Goal: Use online tool/utility: Utilize a website feature to perform a specific function

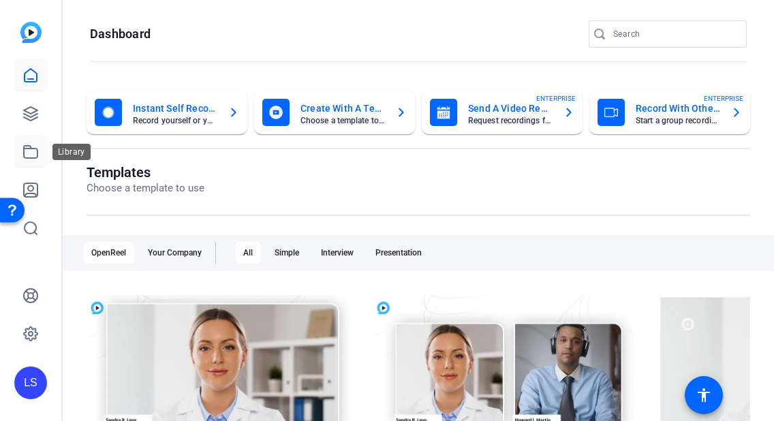
click at [27, 151] on icon at bounding box center [30, 152] width 16 height 16
click at [28, 118] on icon at bounding box center [31, 114] width 14 height 14
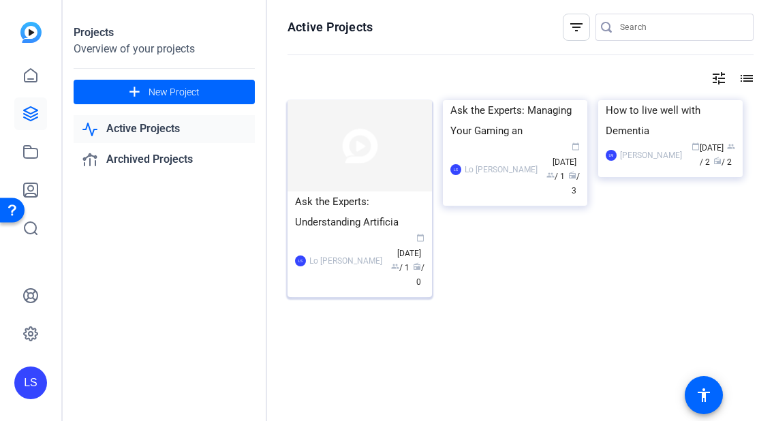
click at [349, 174] on img at bounding box center [359, 145] width 144 height 91
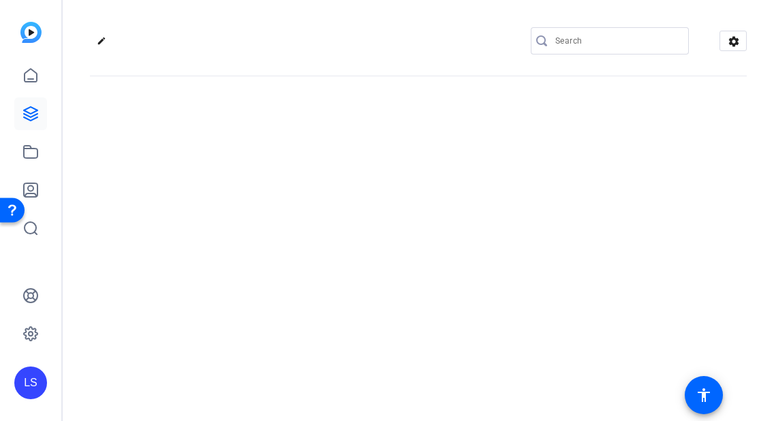
click at [349, 174] on div "edit settings" at bounding box center [418, 210] width 711 height 421
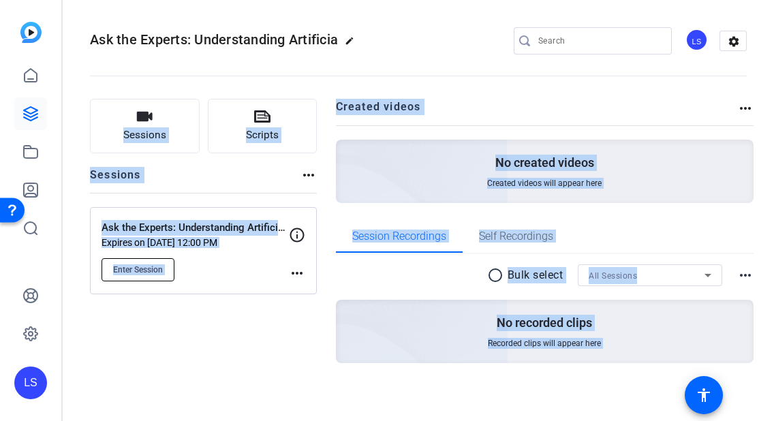
click at [142, 272] on span "Enter Session" at bounding box center [138, 269] width 50 height 11
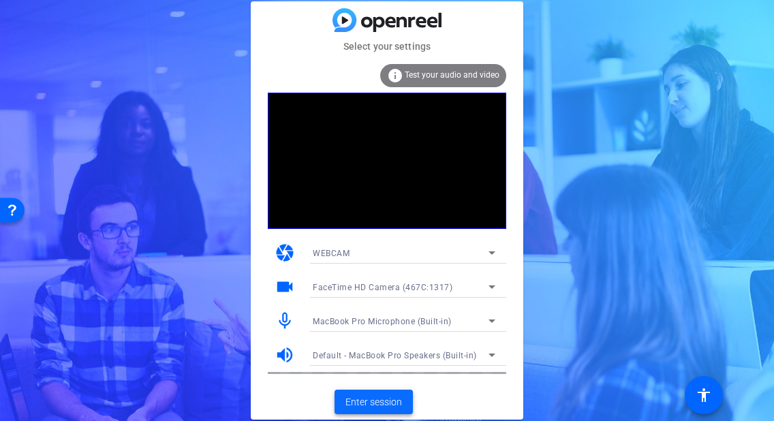
click at [387, 401] on span "Enter session" at bounding box center [373, 402] width 57 height 14
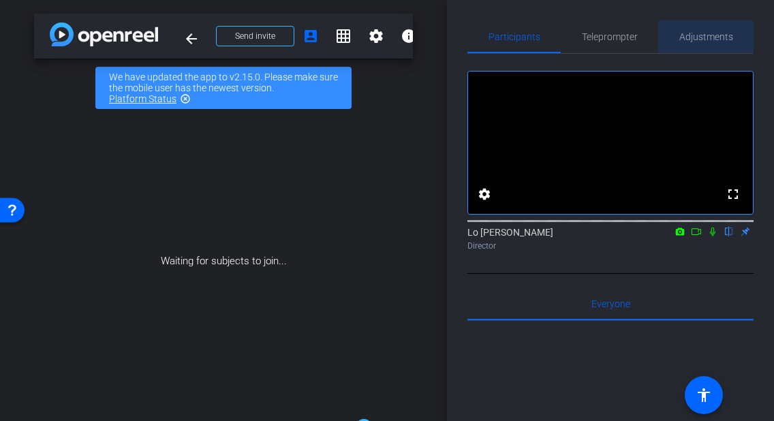
click at [693, 33] on span "Adjustments" at bounding box center [706, 37] width 54 height 10
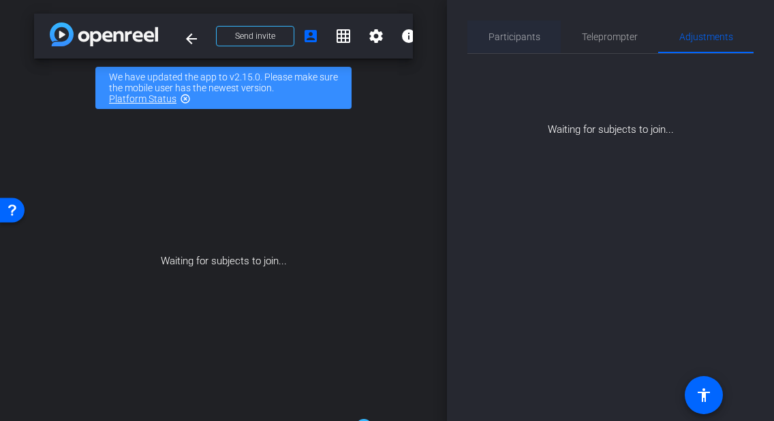
click at [500, 33] on span "Participants" at bounding box center [514, 37] width 52 height 10
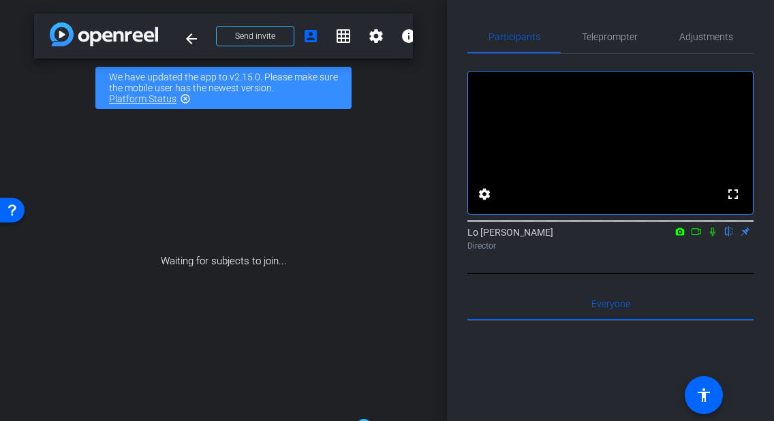
click at [186, 98] on mat-icon "highlight_off" at bounding box center [185, 98] width 11 height 11
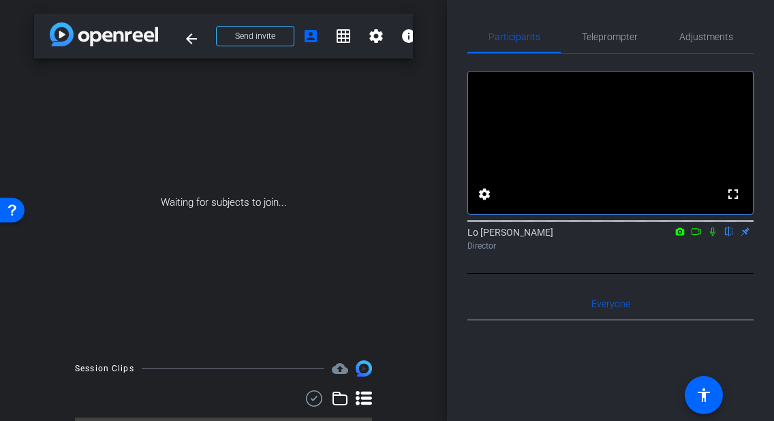
click at [681, 236] on icon at bounding box center [679, 232] width 11 height 10
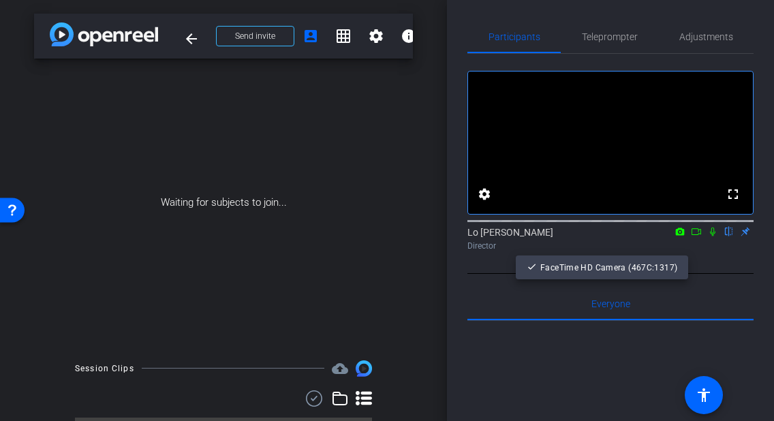
click at [680, 249] on div at bounding box center [387, 210] width 774 height 421
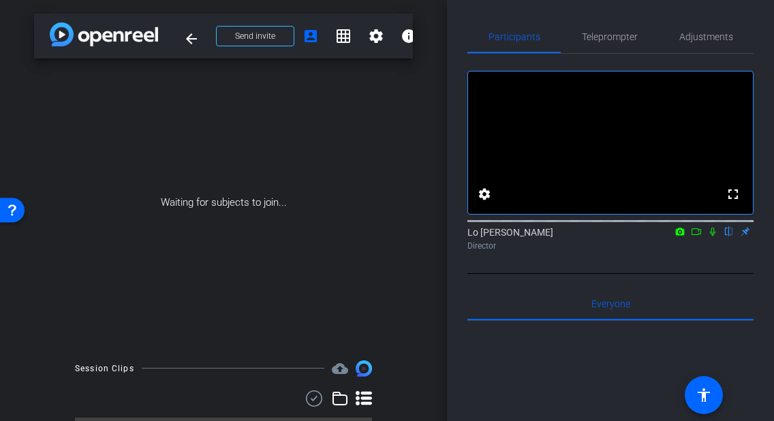
click at [676, 235] on icon at bounding box center [680, 230] width 9 height 7
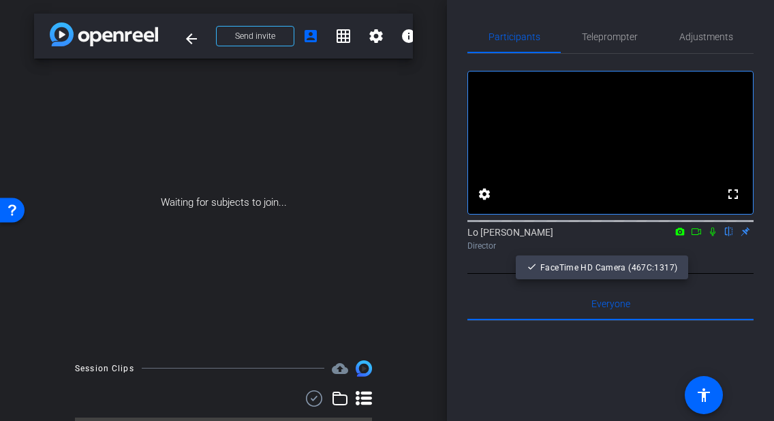
click at [0, 0] on div at bounding box center [0, 0] width 0 height 0
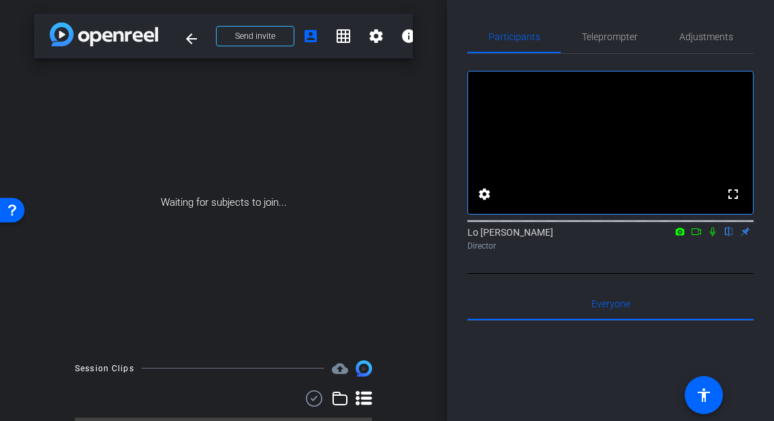
click at [695, 236] on icon at bounding box center [696, 232] width 11 height 10
click at [715, 235] on icon at bounding box center [711, 230] width 7 height 7
click at [727, 237] on mat-icon "flip" at bounding box center [729, 231] width 16 height 12
click at [697, 236] on icon at bounding box center [696, 232] width 11 height 10
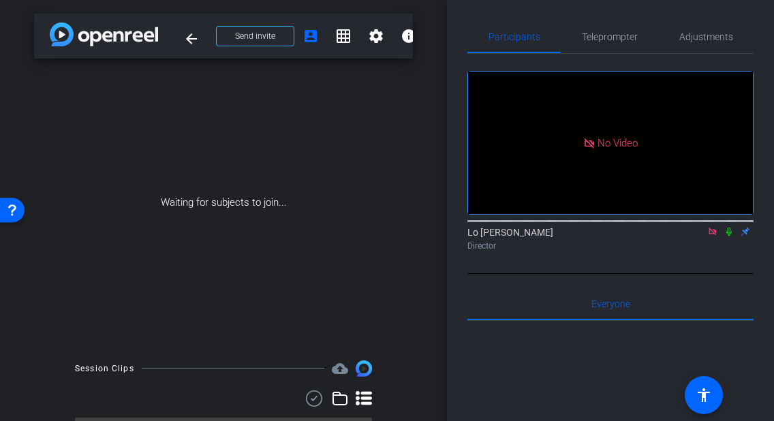
click at [712, 236] on icon at bounding box center [712, 232] width 11 height 10
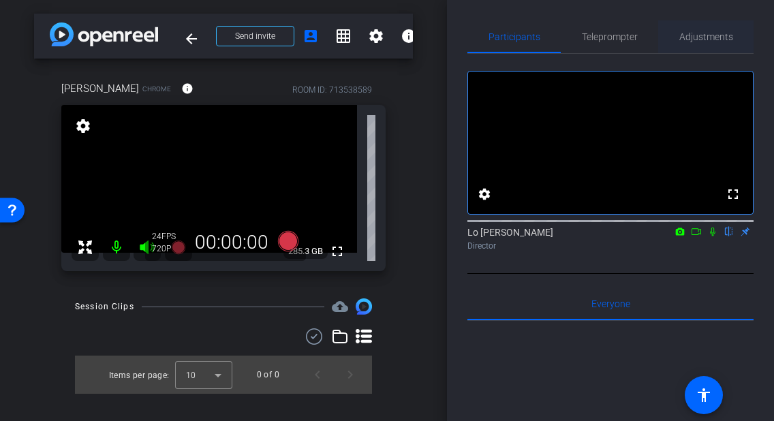
click at [702, 39] on span "Adjustments" at bounding box center [706, 37] width 54 height 10
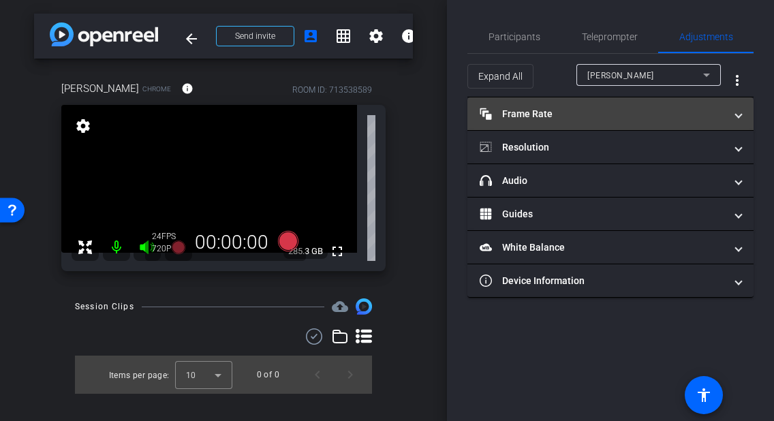
click at [663, 116] on mat-panel-title "Frame Rate Frame Rate" at bounding box center [601, 114] width 245 height 14
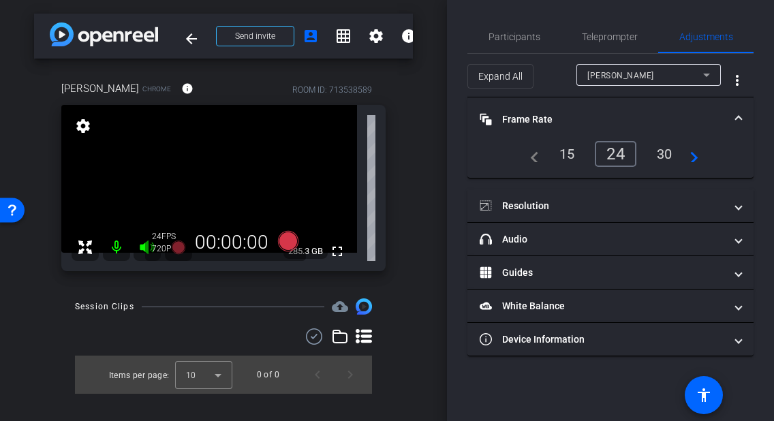
click at [695, 158] on mat-icon "navigate_next" at bounding box center [690, 154] width 16 height 16
click at [616, 153] on div "30" at bounding box center [618, 153] width 36 height 23
drag, startPoint x: 501, startPoint y: 35, endPoint x: 501, endPoint y: 44, distance: 8.9
click at [501, 37] on span "Participants" at bounding box center [514, 37] width 52 height 10
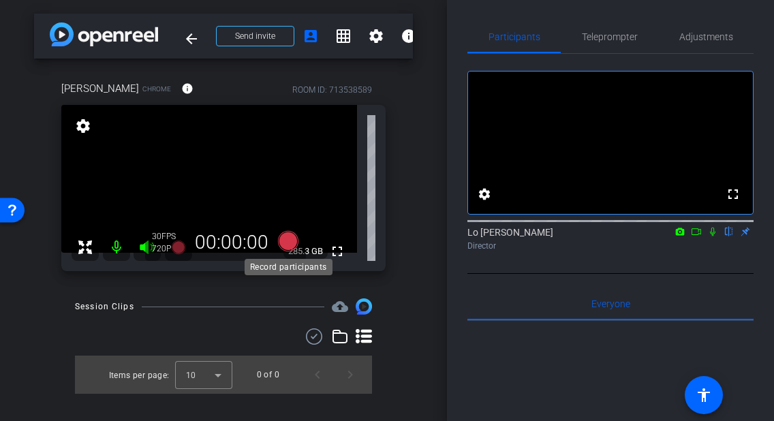
click at [291, 242] on icon at bounding box center [288, 241] width 20 height 20
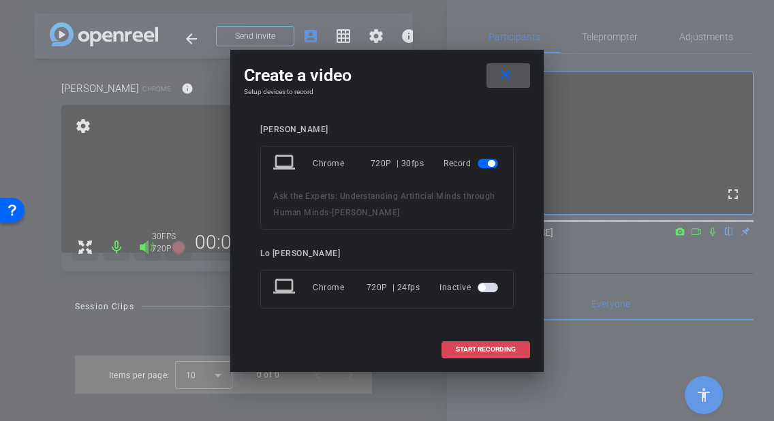
click at [475, 350] on span "START RECORDING" at bounding box center [486, 349] width 60 height 7
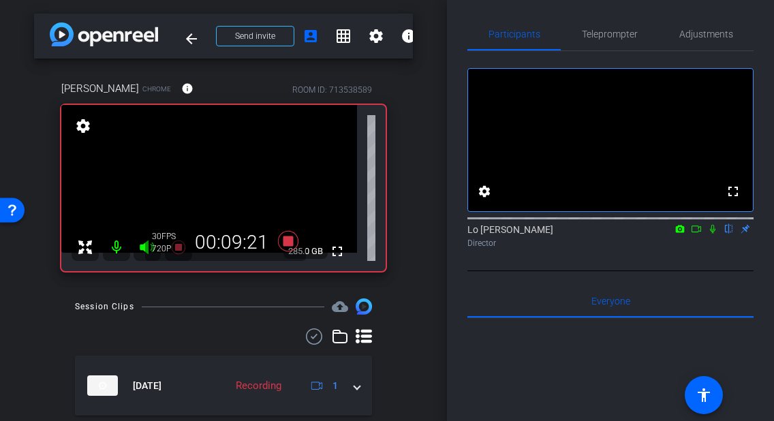
scroll to position [3, 0]
